Goal: Navigation & Orientation: Find specific page/section

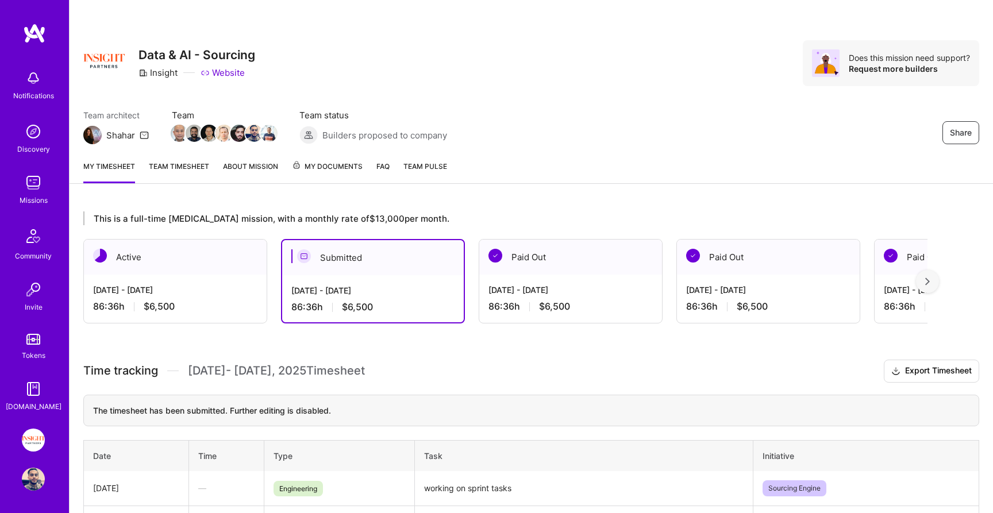
scroll to position [6, 0]
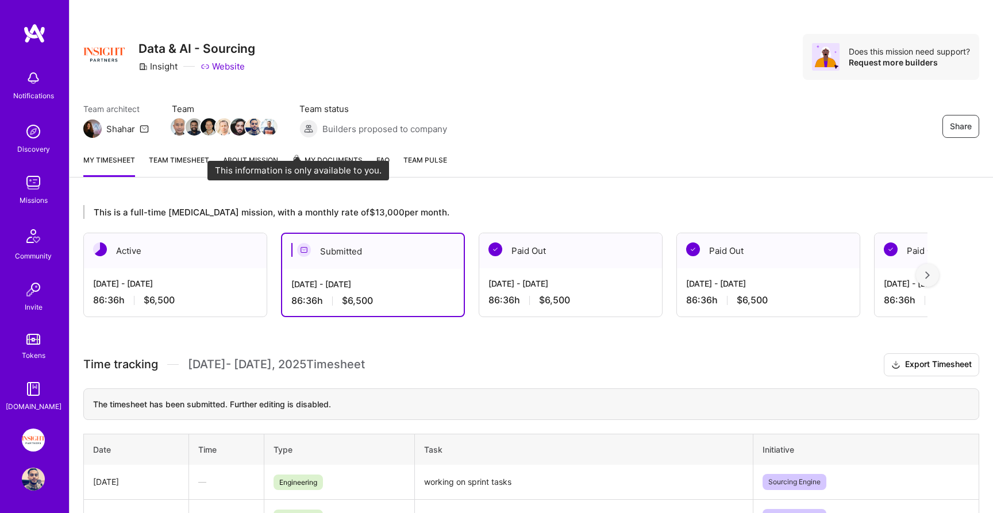
click at [295, 161] on icon at bounding box center [296, 158] width 9 height 9
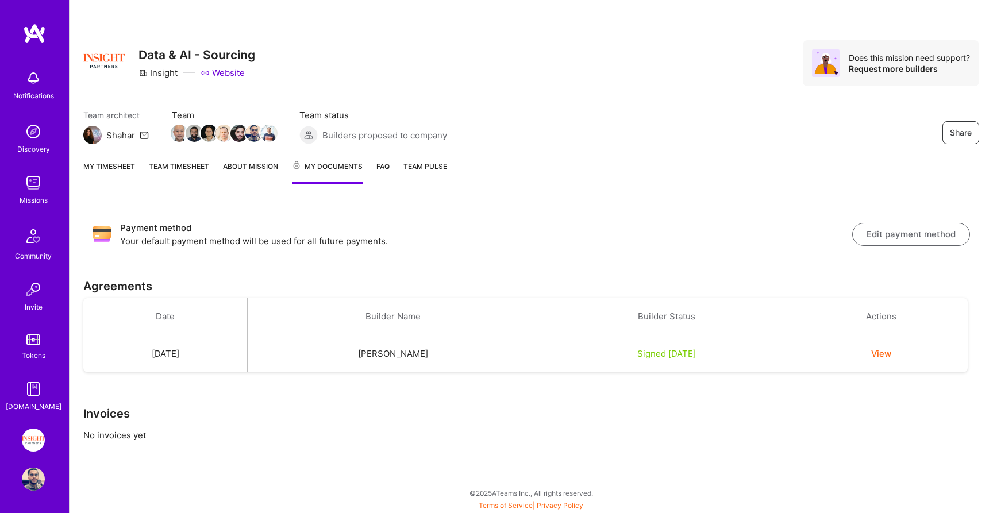
click at [330, 161] on span "My Documents" at bounding box center [327, 166] width 71 height 13
click at [105, 159] on div "My timesheet Team timesheet About Mission My Documents FAQ Team Pulse" at bounding box center [531, 167] width 923 height 33
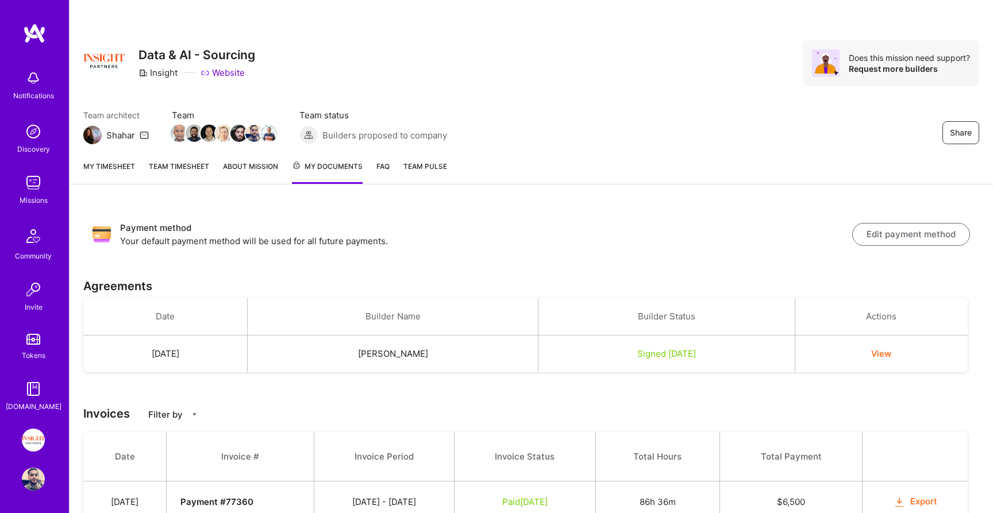
click at [106, 163] on link "My timesheet" at bounding box center [109, 172] width 52 height 24
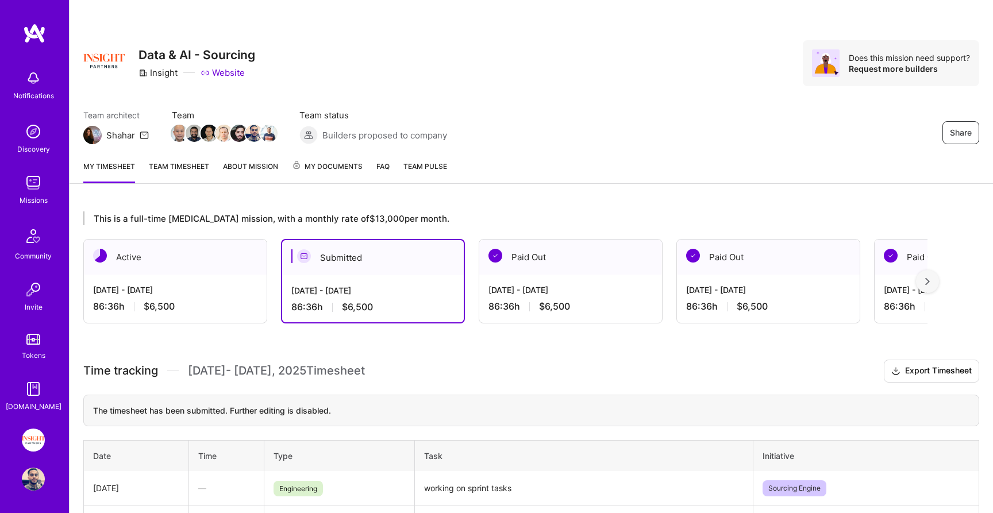
click at [321, 179] on link "My Documents" at bounding box center [327, 171] width 71 height 23
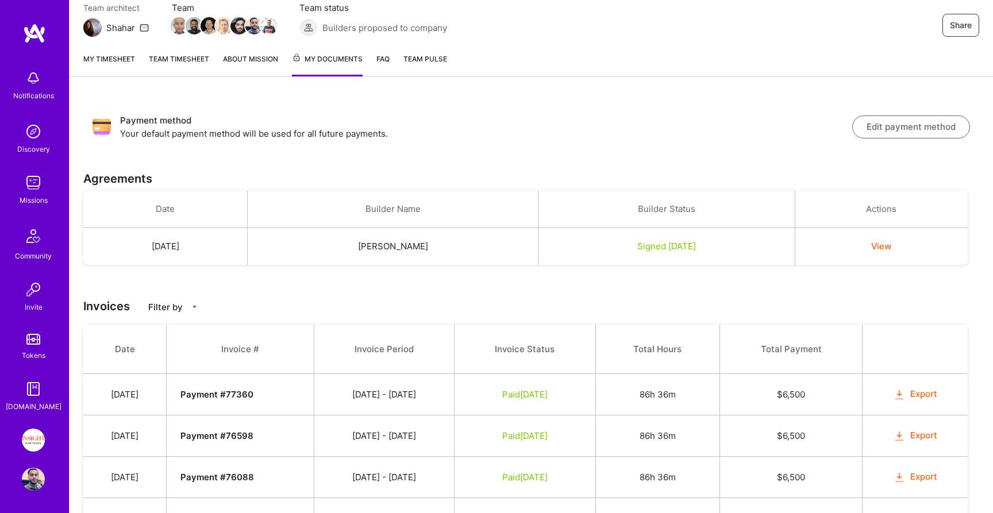
scroll to position [114, 0]
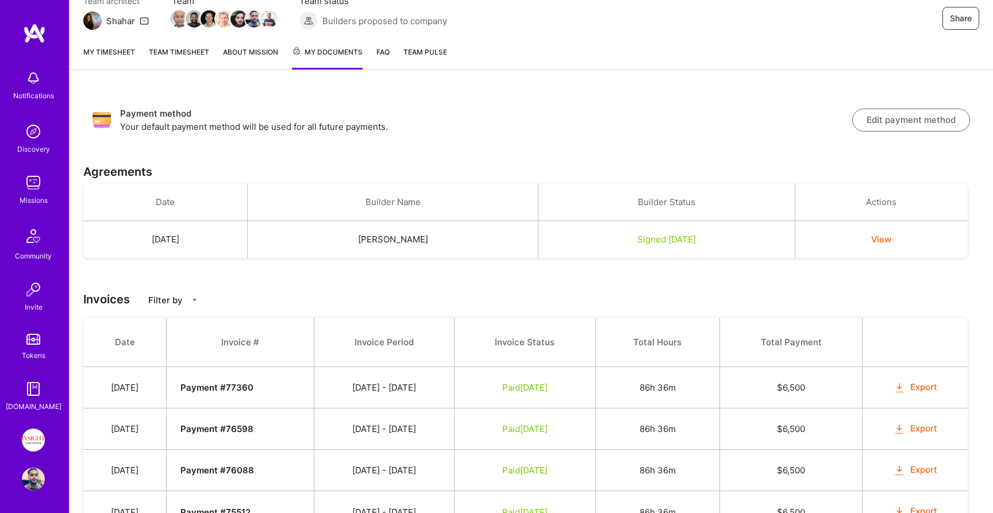
click at [36, 199] on div "Missions" at bounding box center [34, 200] width 28 height 12
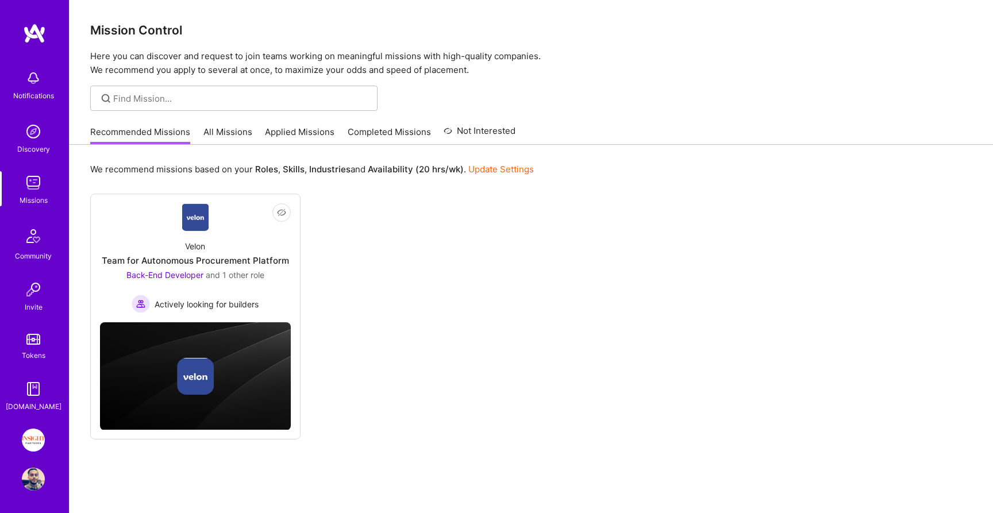
click at [301, 133] on link "Applied Missions" at bounding box center [300, 135] width 70 height 19
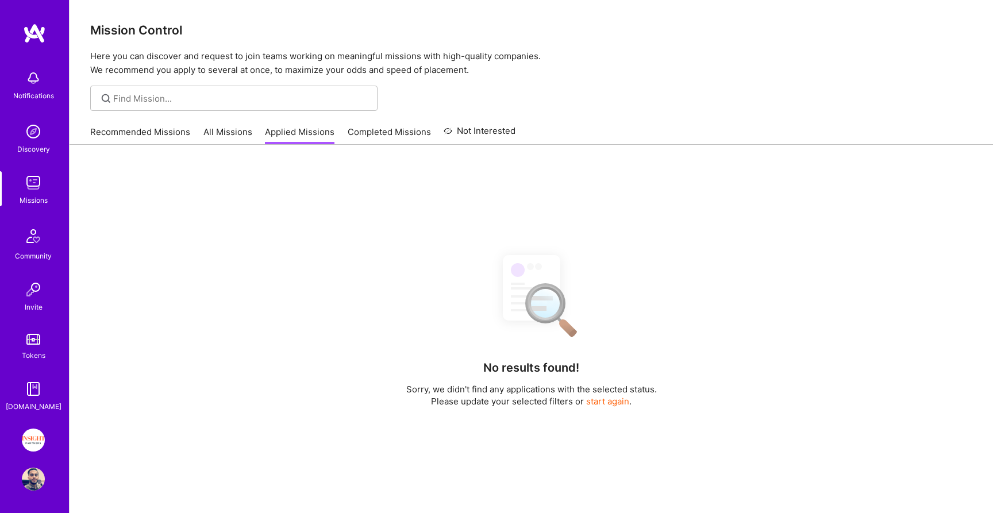
click at [375, 132] on link "Completed Missions" at bounding box center [389, 135] width 83 height 19
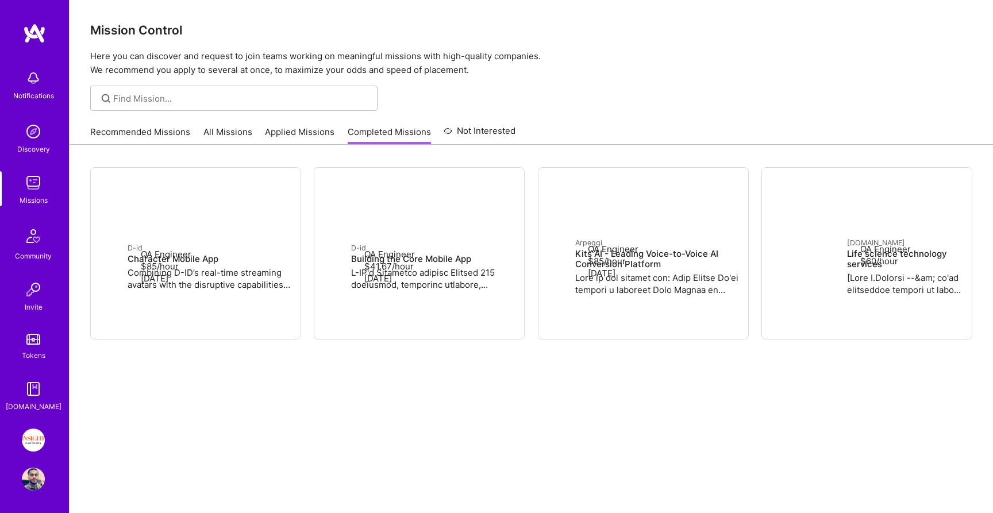
click at [134, 134] on link "Recommended Missions" at bounding box center [140, 135] width 100 height 19
